Goal: Transaction & Acquisition: Purchase product/service

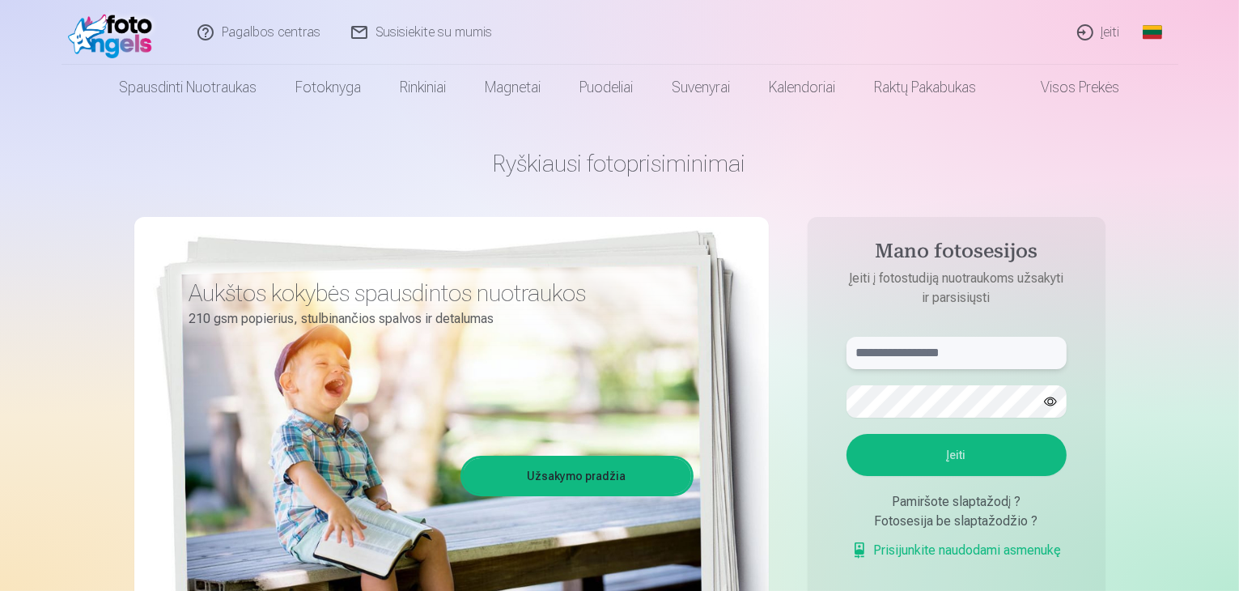
click at [957, 349] on input "text" at bounding box center [956, 353] width 220 height 32
type input "**********"
click at [846, 434] on button "Įeiti" at bounding box center [956, 455] width 220 height 42
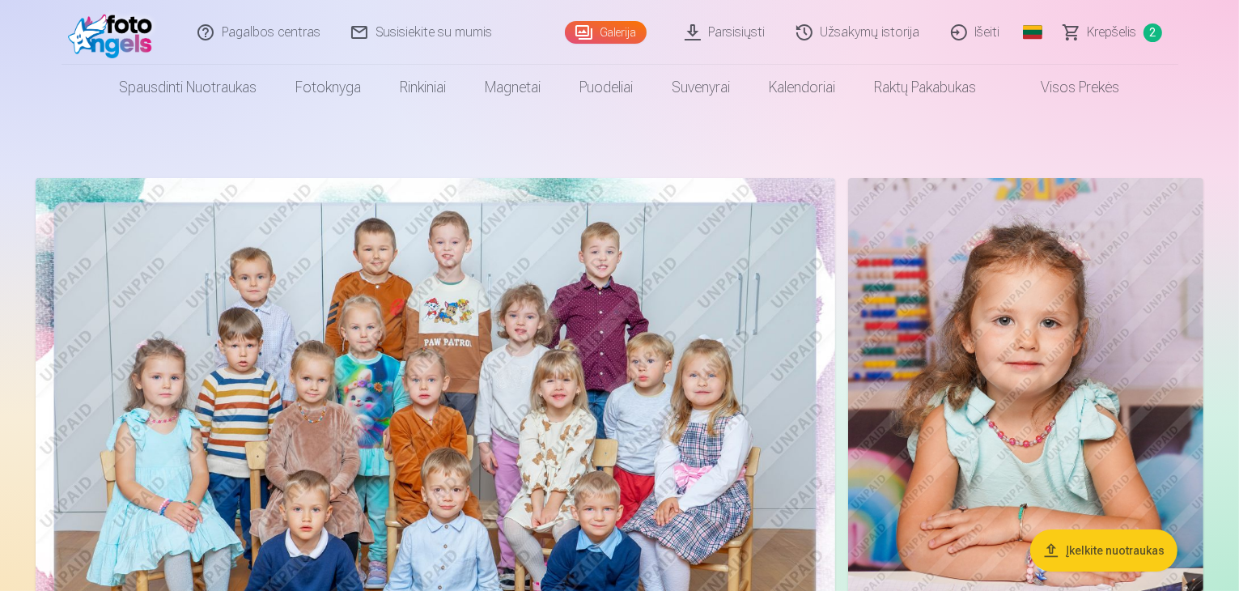
click at [1085, 43] on link "Krepšelis 2" at bounding box center [1113, 32] width 129 height 65
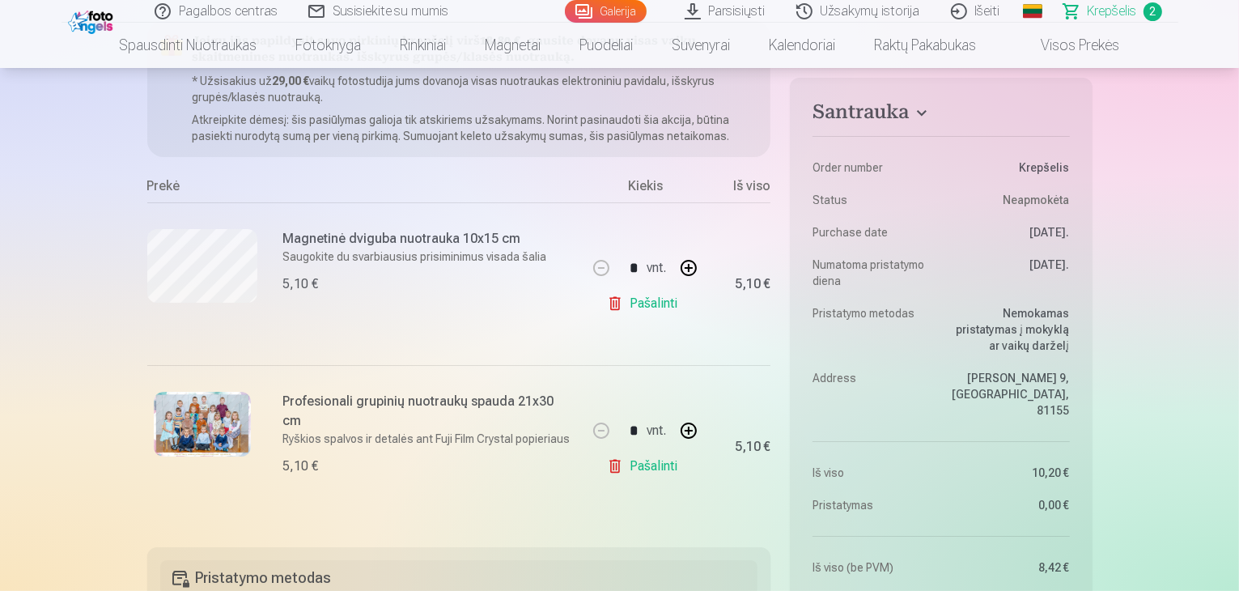
scroll to position [210, 0]
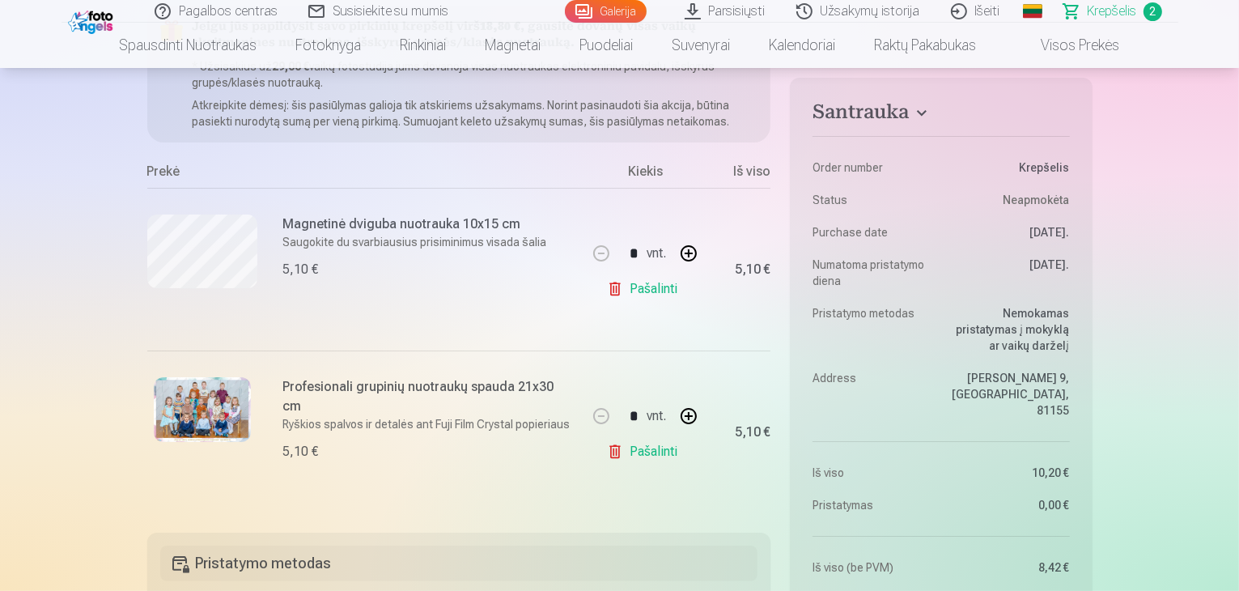
click at [978, 14] on link "Išeiti" at bounding box center [976, 11] width 80 height 23
